Goal: Information Seeking & Learning: Learn about a topic

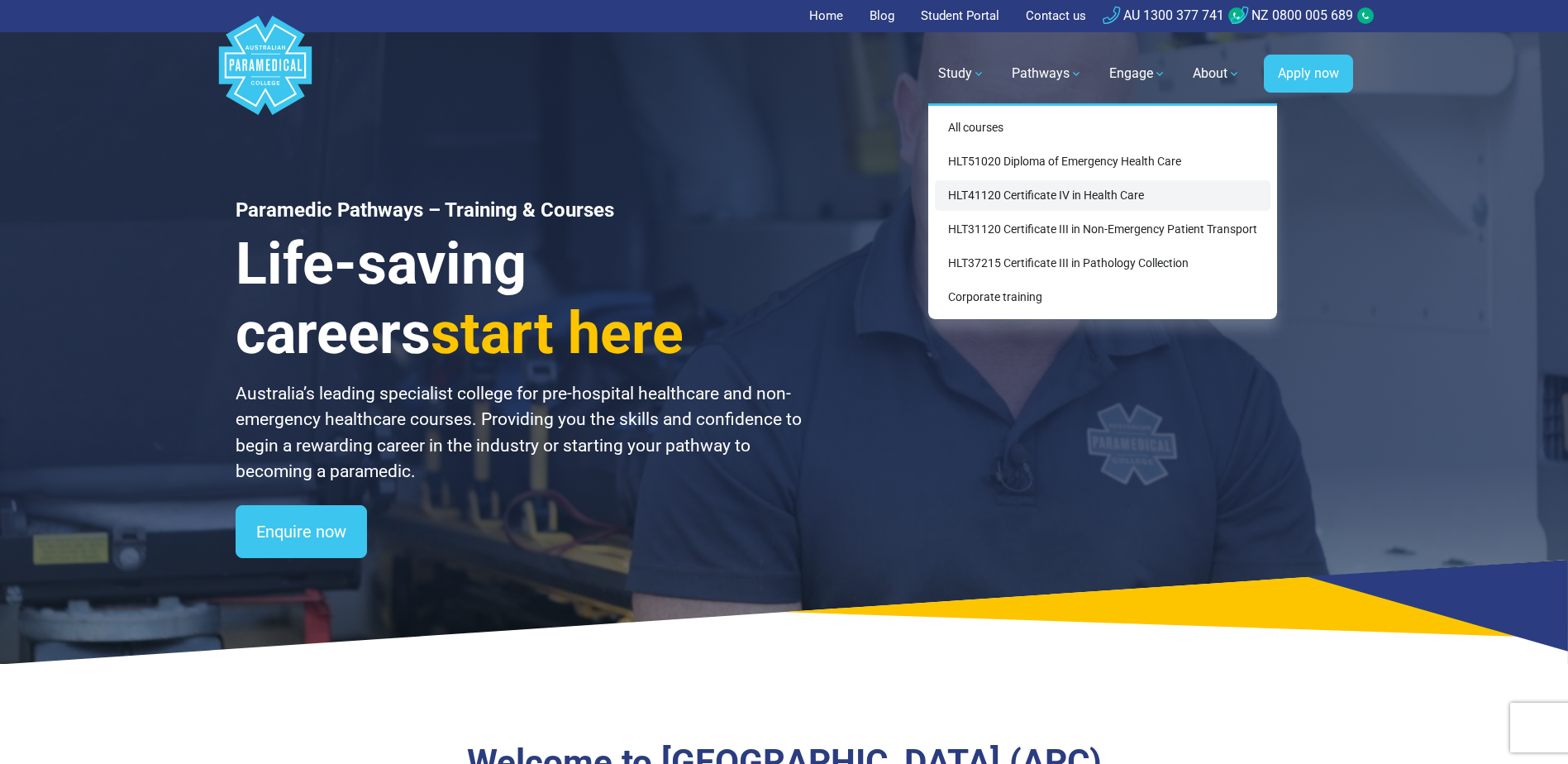
click at [1106, 197] on link "HLT41120 Certificate IV in Health Care" at bounding box center [1103, 195] width 336 height 30
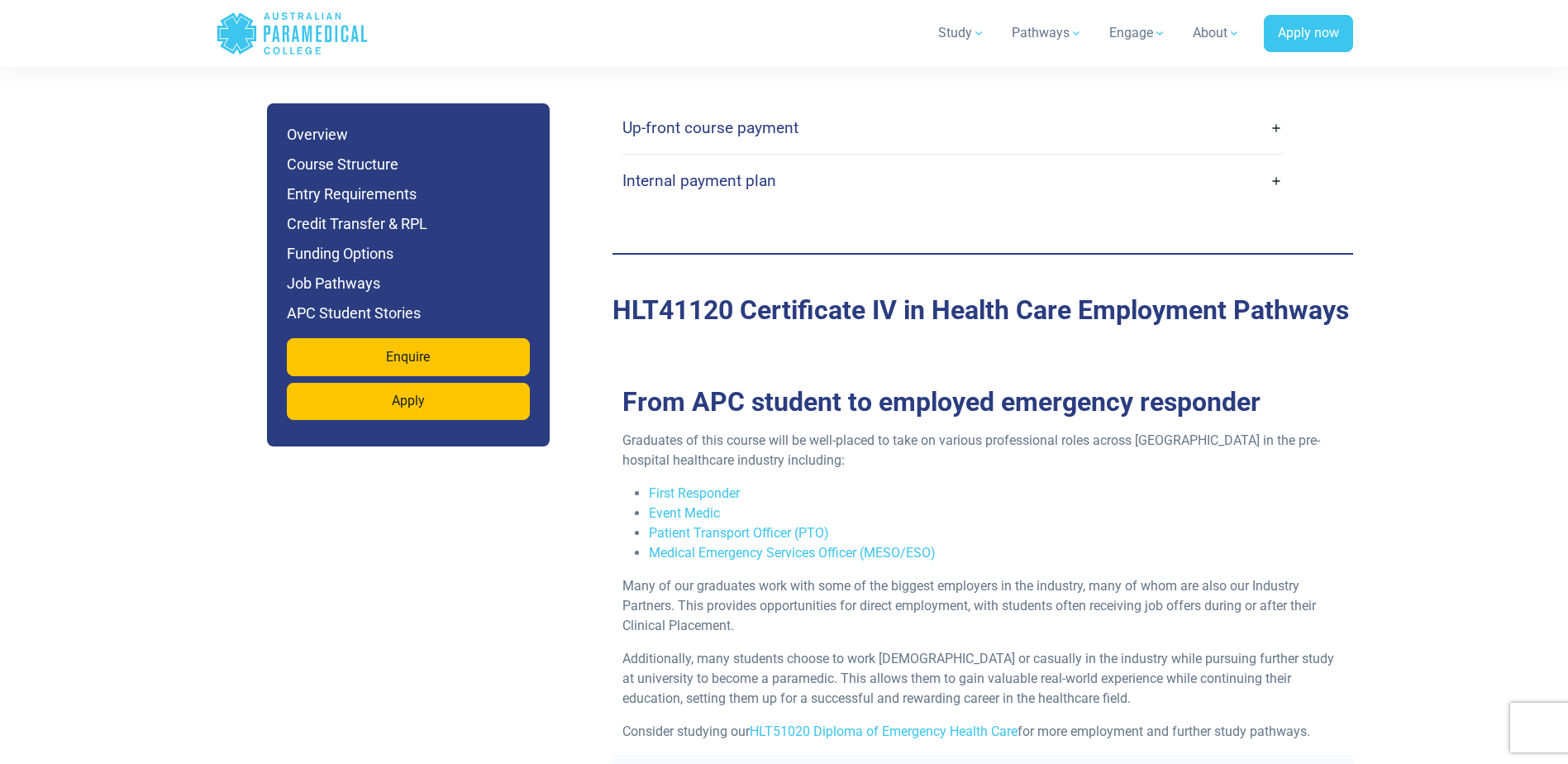
scroll to position [4214, 0]
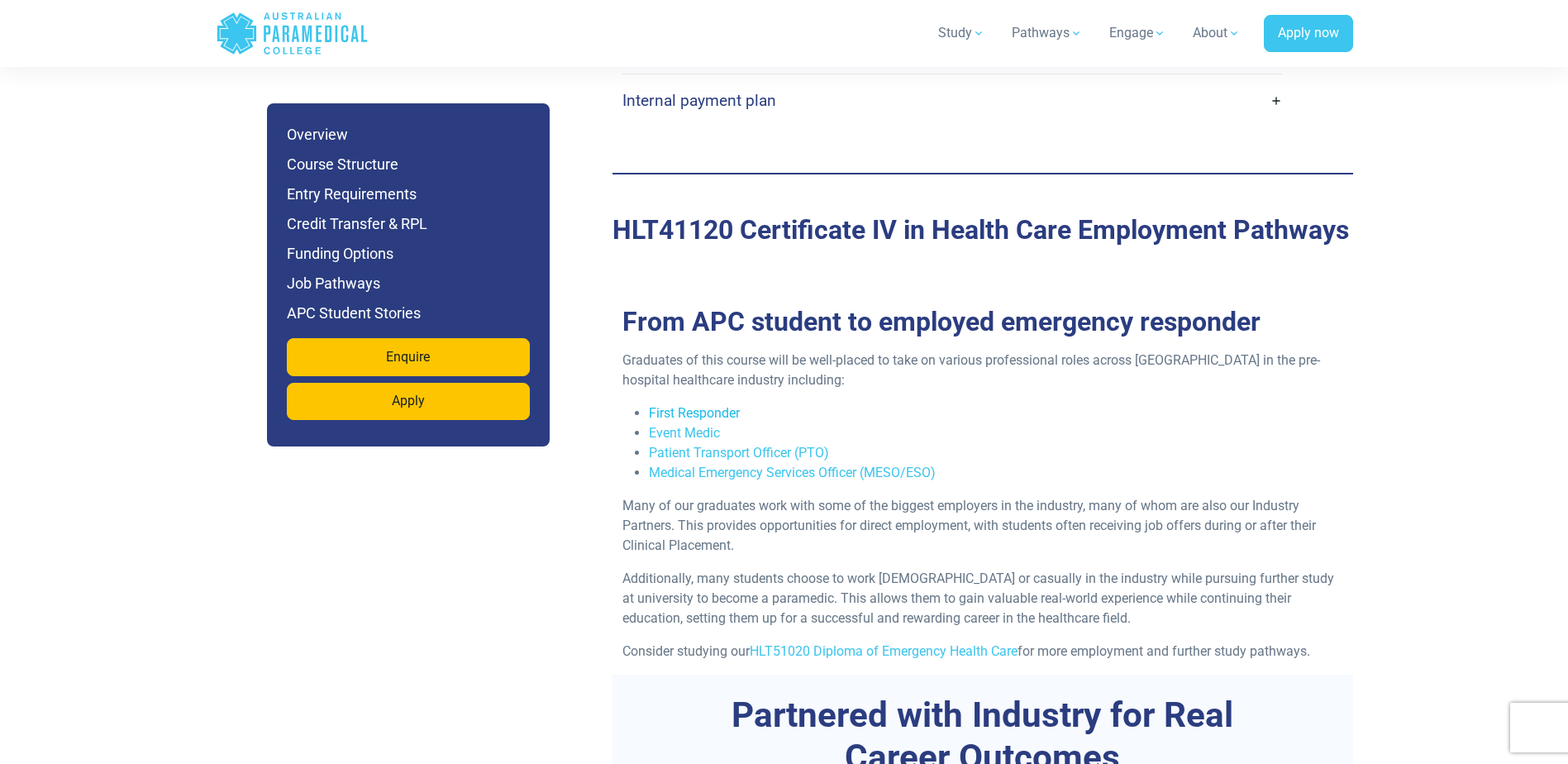
click at [697, 405] on link "First Responder" at bounding box center [694, 412] width 91 height 16
click at [696, 425] on link "Event Medic" at bounding box center [684, 432] width 71 height 16
click at [794, 445] on link "Patient Transport Officer (PTO)" at bounding box center [739, 452] width 180 height 16
click at [800, 464] on link "Medical Emergency Services Officer (MESO/ESO)" at bounding box center [793, 472] width 287 height 16
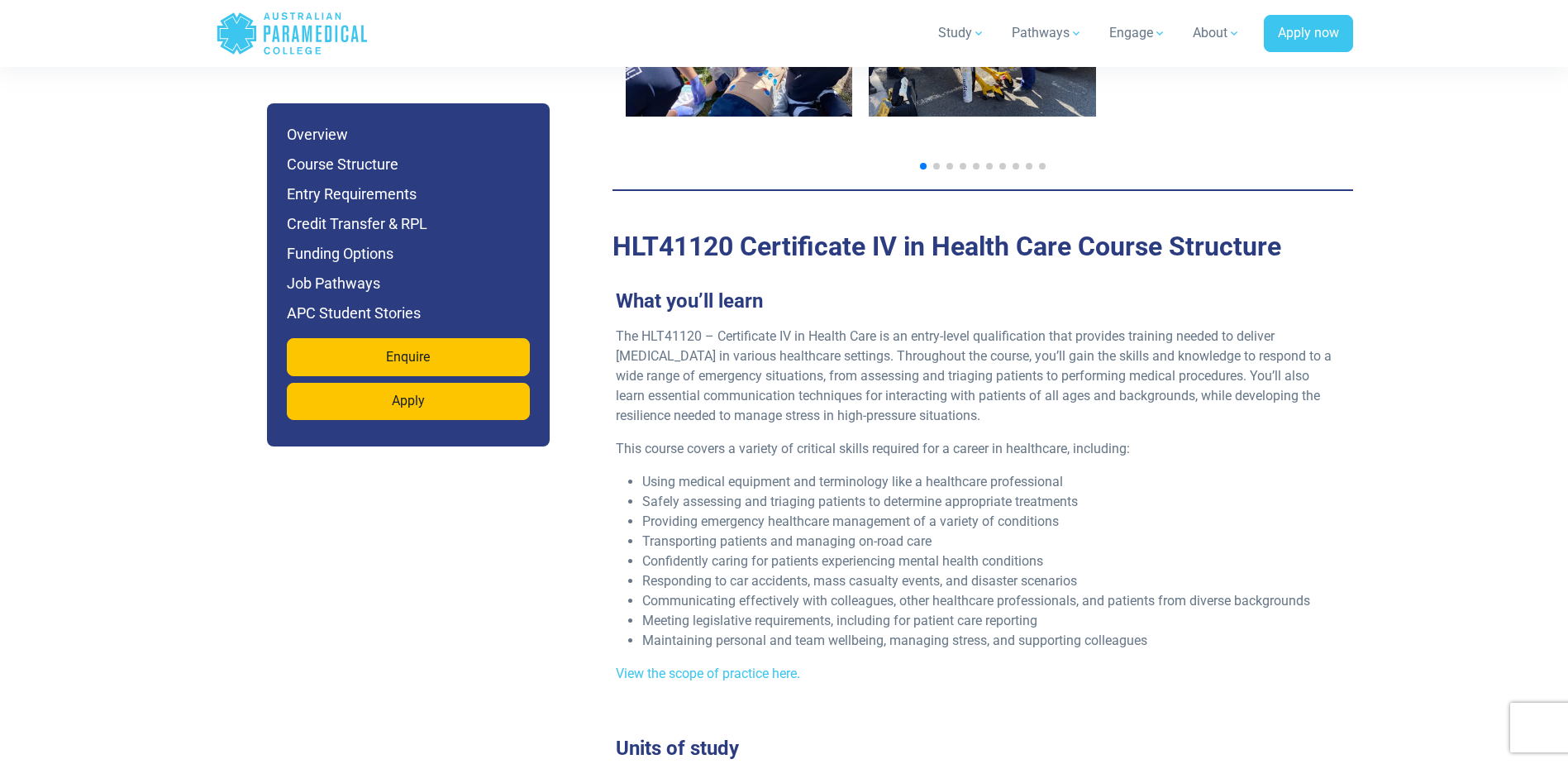
scroll to position [1736, 0]
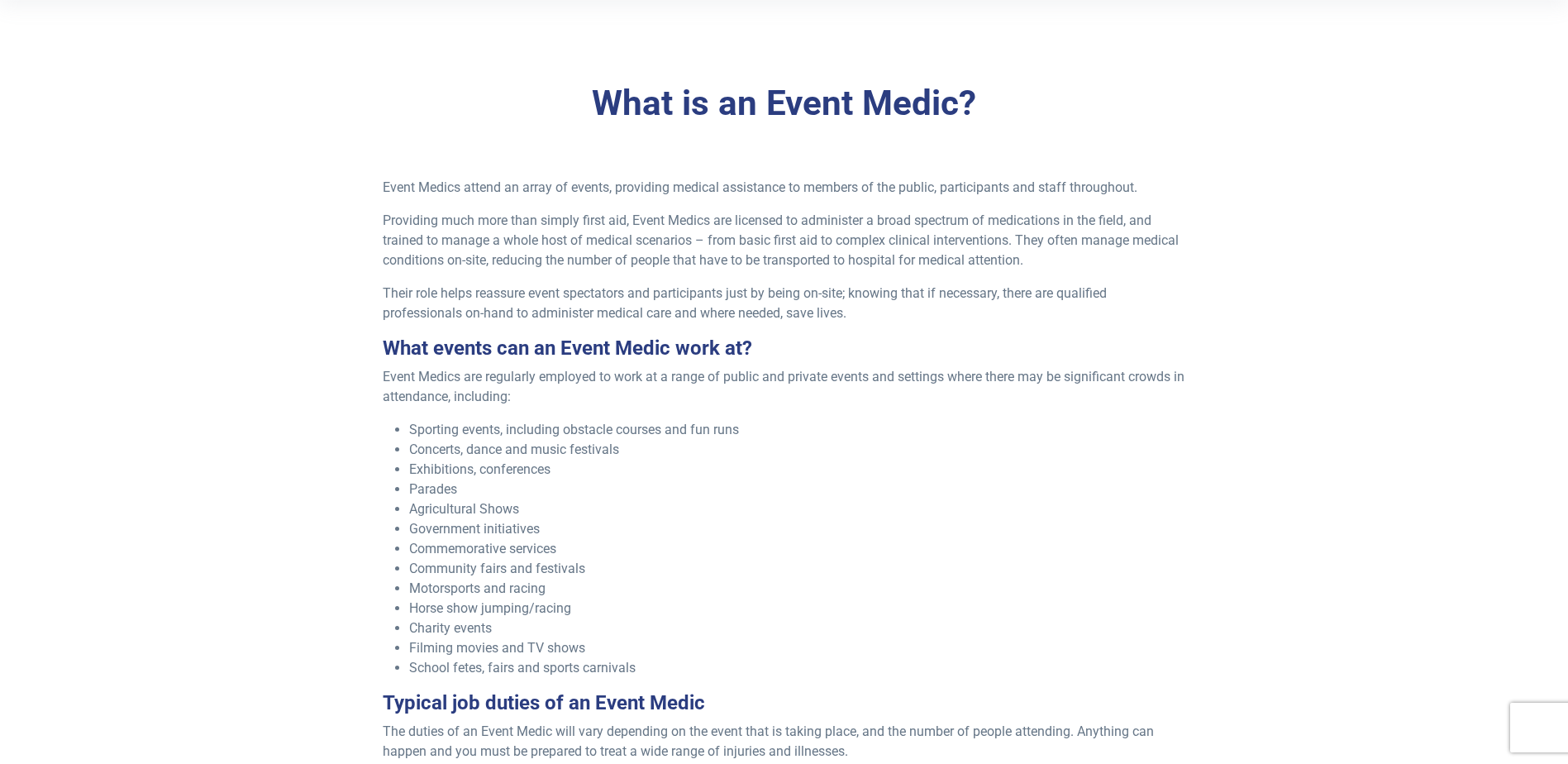
scroll to position [413, 0]
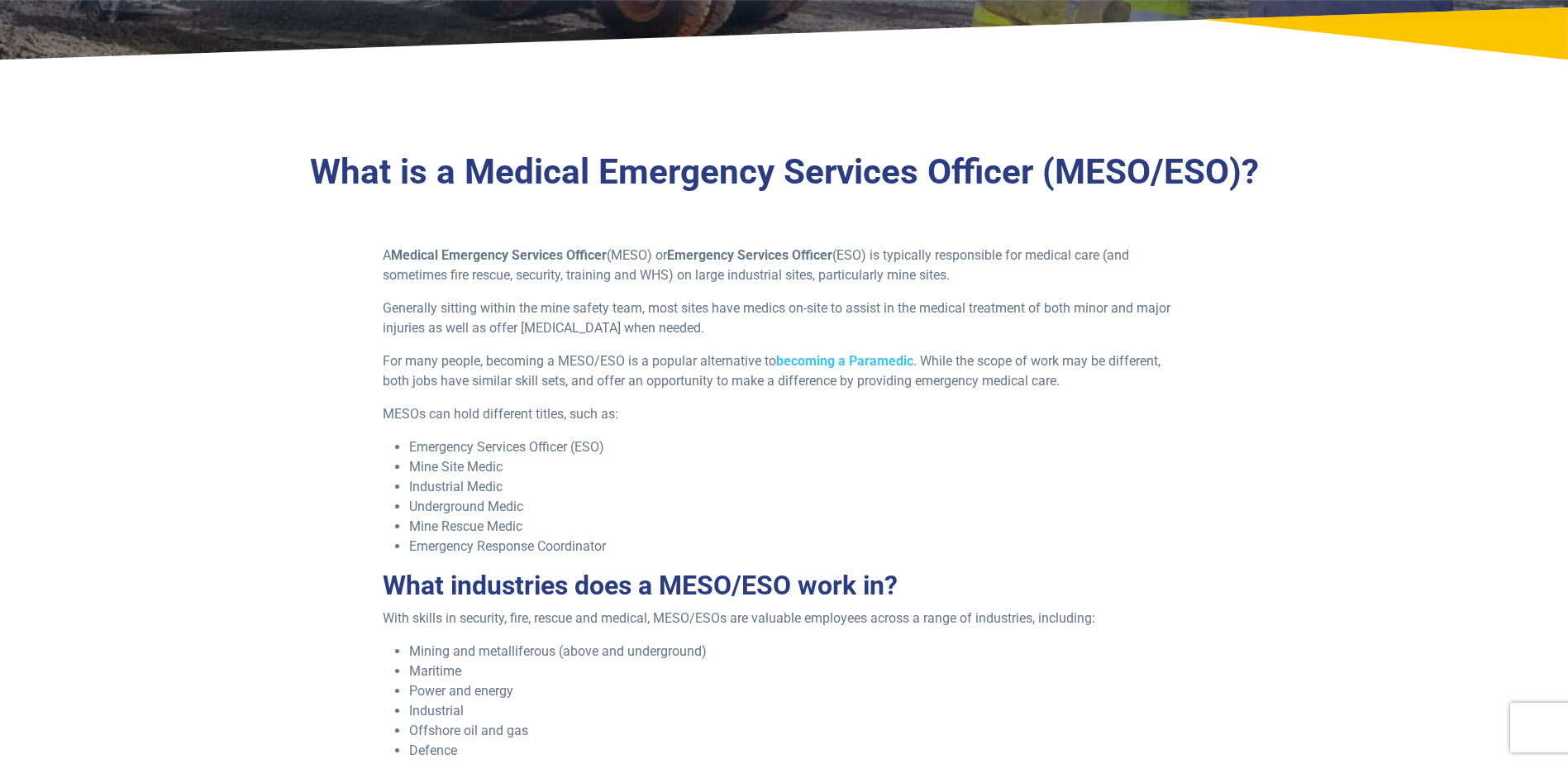
scroll to position [331, 0]
